Goal: Task Accomplishment & Management: Manage account settings

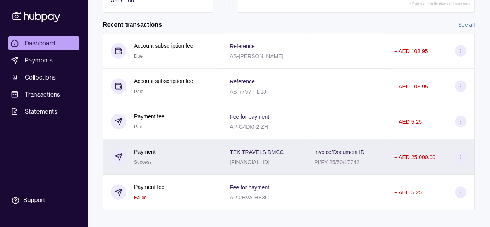
scroll to position [184, 0]
